Goal: Transaction & Acquisition: Download file/media

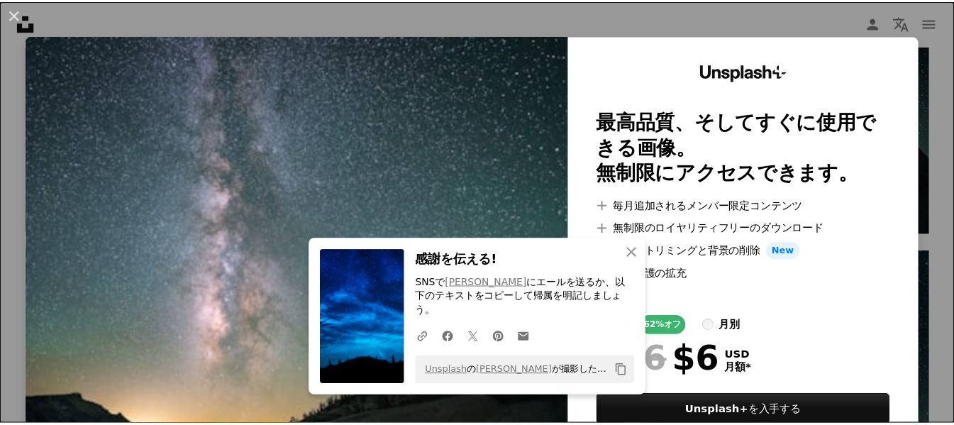
scroll to position [1418, 0]
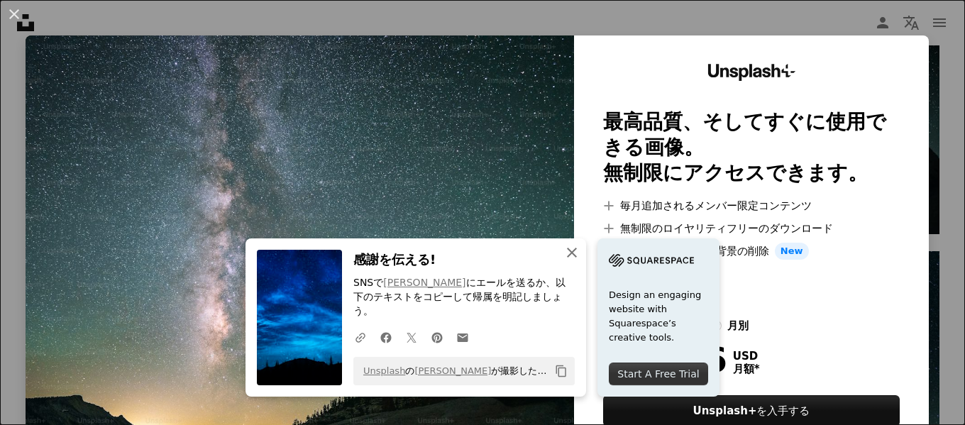
click at [567, 261] on icon "An X shape" at bounding box center [571, 252] width 17 height 17
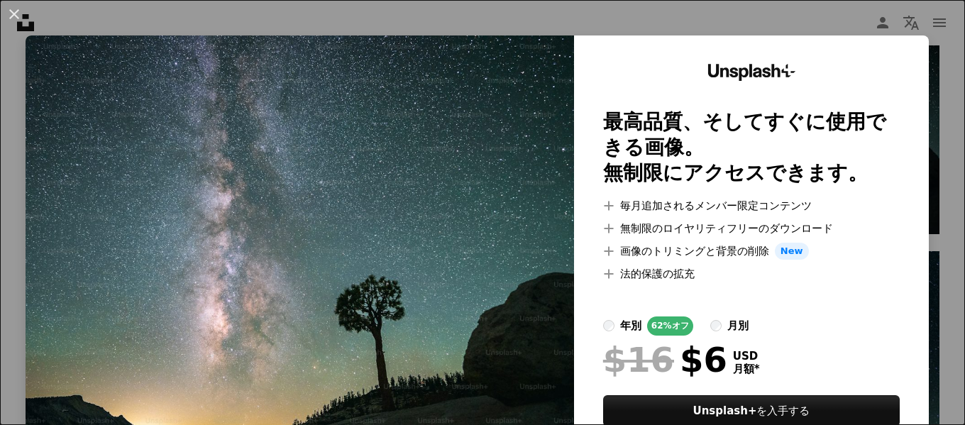
click at [469, 198] on img at bounding box center [300, 261] width 548 height 453
click at [912, 30] on div "An X shape Unsplash+ 最高品質、そしてすぐに使用できる画像。 無制限にアクセスできます。 A plus sign 毎月追加されるメンバー限…" at bounding box center [482, 212] width 965 height 425
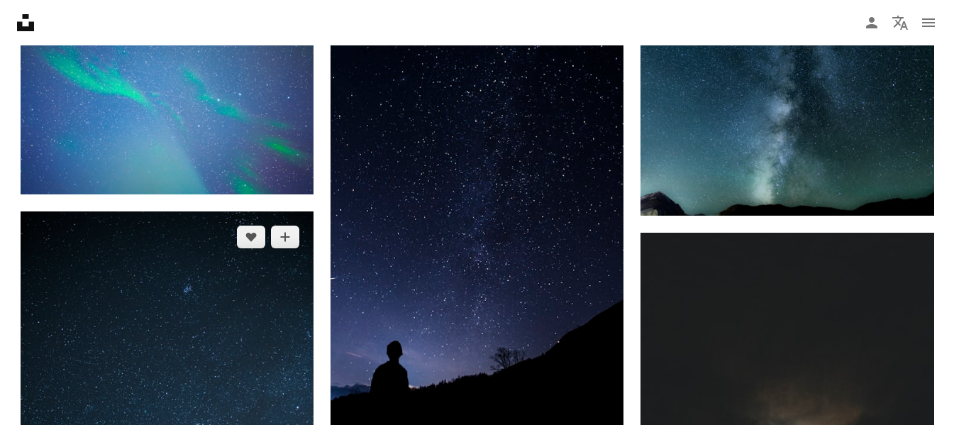
scroll to position [1702, 0]
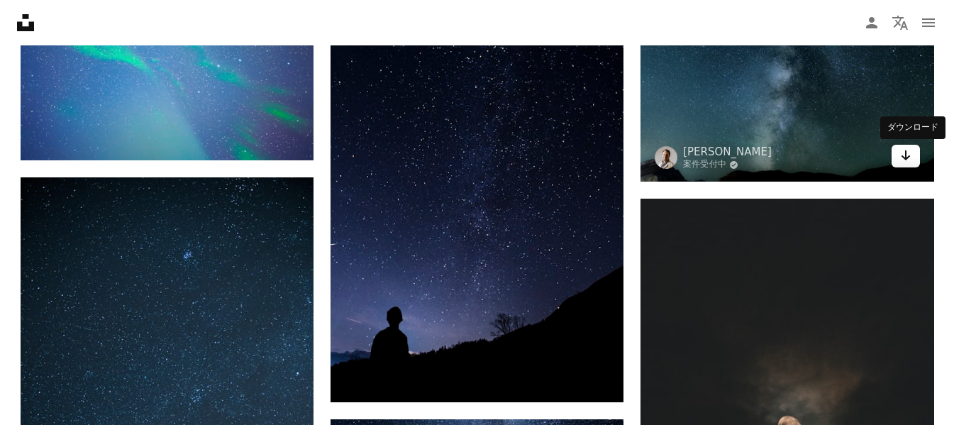
click at [899, 157] on link "Arrow pointing down" at bounding box center [905, 156] width 28 height 23
